Goal: Information Seeking & Learning: Understand process/instructions

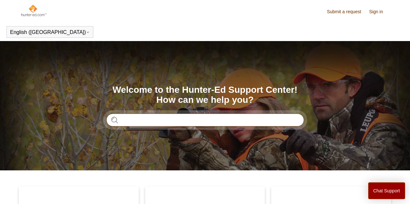
click at [271, 121] on input "Search" at bounding box center [205, 120] width 198 height 13
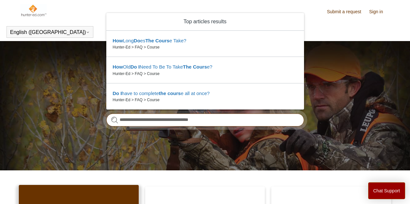
type input "**********"
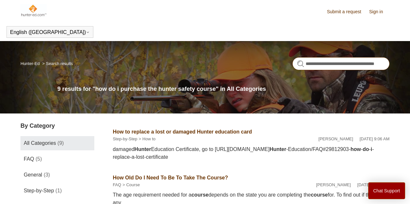
click at [380, 63] on input "**********" at bounding box center [340, 63] width 97 height 13
type input "**********"
